Goal: Task Accomplishment & Management: Use online tool/utility

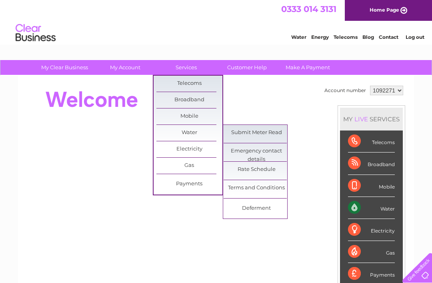
click at [245, 135] on link "Submit Meter Read" at bounding box center [257, 133] width 66 height 16
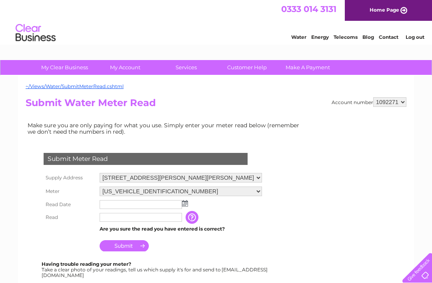
click at [184, 205] on img at bounding box center [185, 203] width 6 height 6
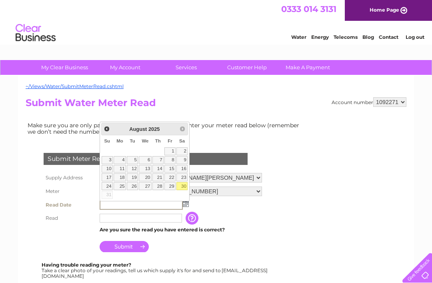
click at [366, 5] on link "Home Page" at bounding box center [388, 10] width 87 height 21
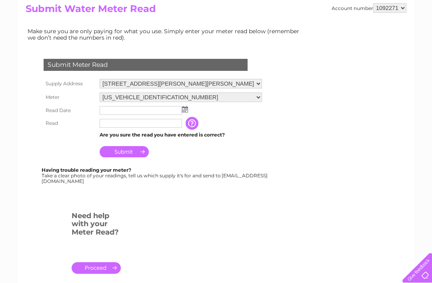
click at [192, 110] on td at bounding box center [181, 110] width 166 height 13
click at [187, 107] on img at bounding box center [185, 109] width 6 height 6
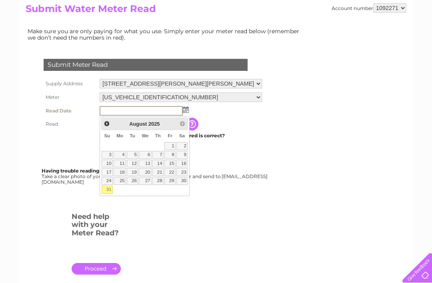
click at [79, 145] on th at bounding box center [70, 150] width 56 height 19
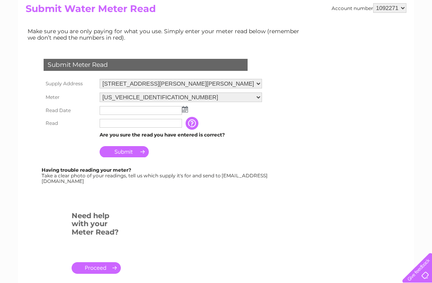
click at [186, 112] on img at bounding box center [185, 109] width 6 height 6
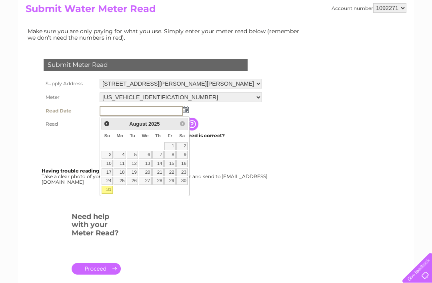
click at [112, 191] on link "31" at bounding box center [107, 190] width 11 height 8
type input "2025/08/31"
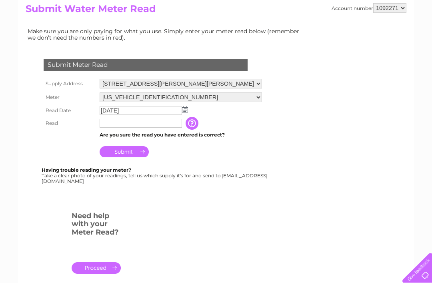
click at [114, 125] on input "text" at bounding box center [141, 123] width 82 height 9
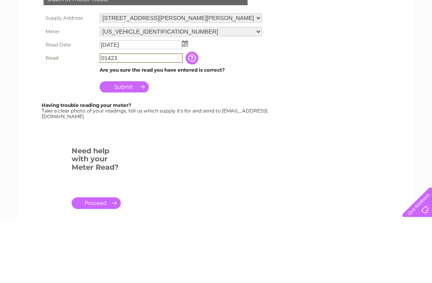
type input "01423"
click at [146, 147] on input "Submit" at bounding box center [124, 152] width 49 height 11
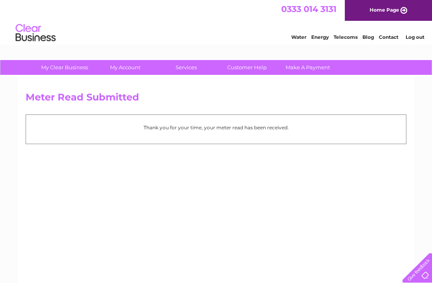
click at [397, 11] on link "Home Page" at bounding box center [388, 10] width 87 height 21
